Goal: Task Accomplishment & Management: Manage account settings

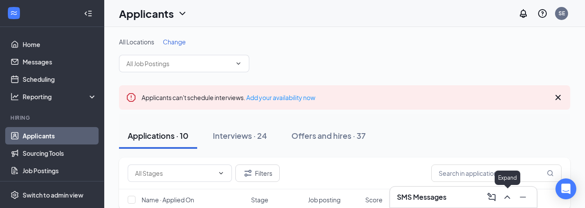
click at [508, 196] on icon "ChevronUp" at bounding box center [507, 197] width 10 height 10
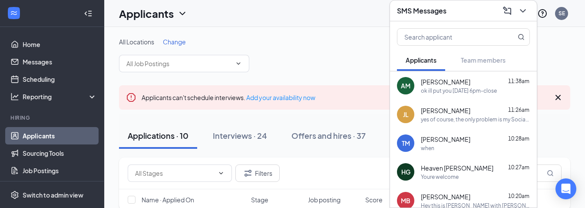
click at [473, 84] on div "[PERSON_NAME] 11:38am" at bounding box center [475, 81] width 109 height 9
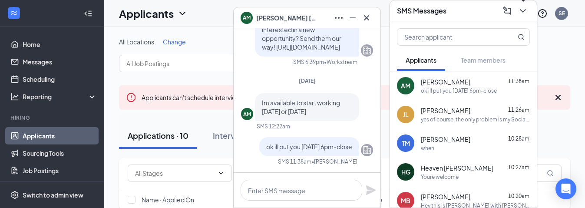
click at [522, 7] on icon "ChevronDown" at bounding box center [523, 11] width 10 height 10
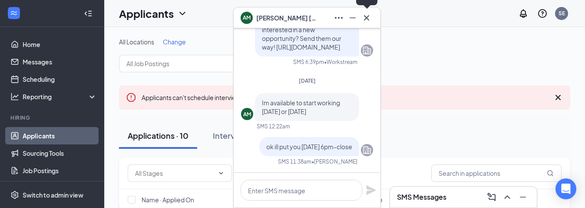
click at [367, 15] on icon "Cross" at bounding box center [367, 18] width 10 height 10
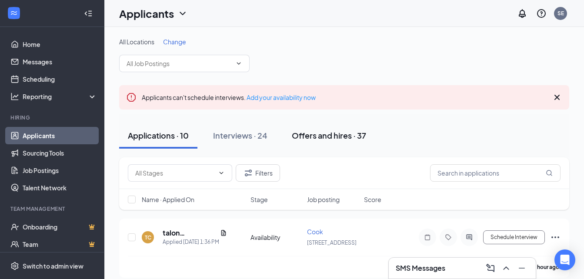
click at [316, 133] on div "Offers and hires · 37" at bounding box center [329, 135] width 74 height 11
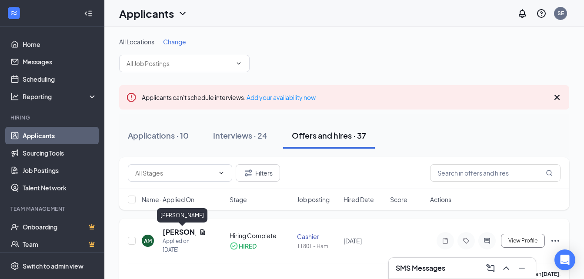
click at [176, 207] on h5 "[PERSON_NAME]" at bounding box center [179, 232] width 33 height 10
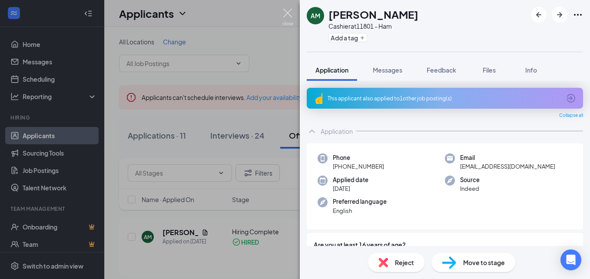
click at [288, 12] on img at bounding box center [288, 17] width 11 height 17
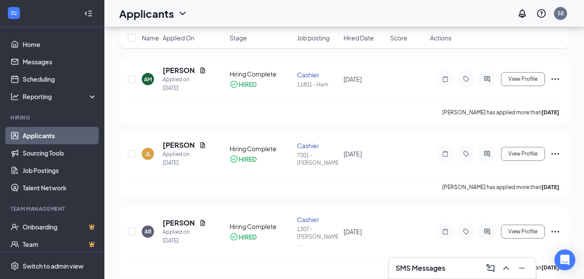
scroll to position [33, 0]
